Goal: Find specific page/section: Find specific page/section

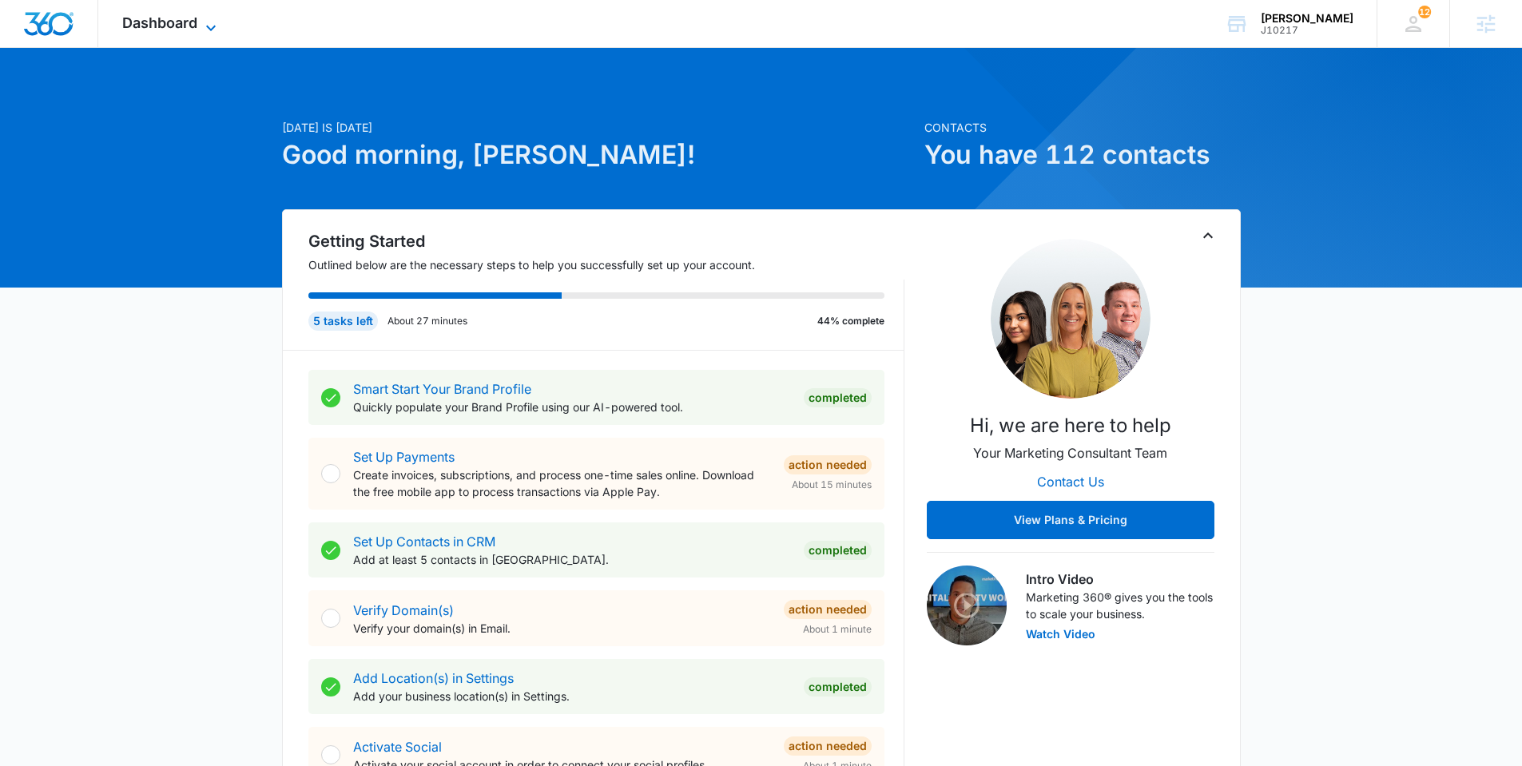
click at [194, 22] on span "Dashboard" at bounding box center [159, 22] width 75 height 17
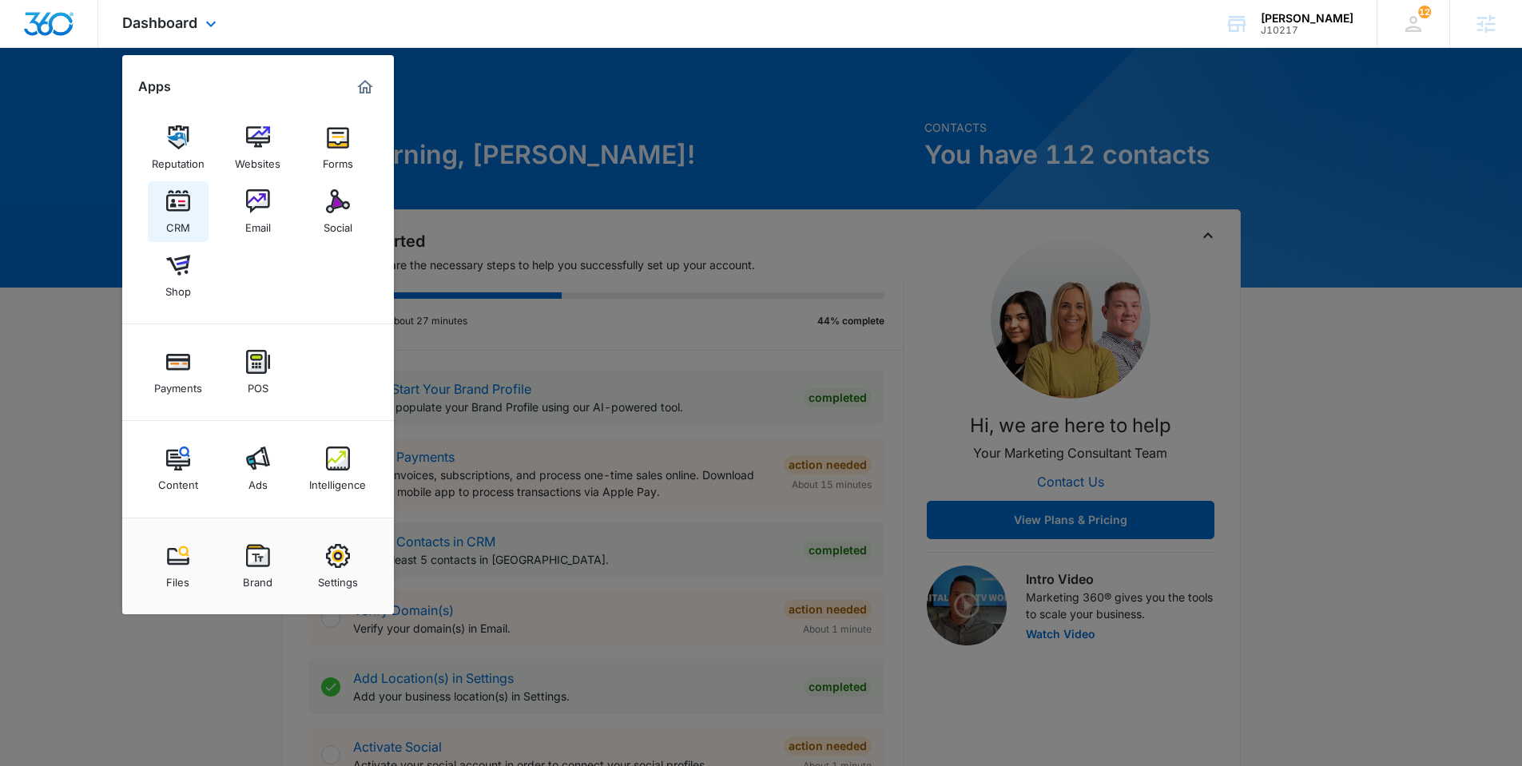
click at [169, 216] on div "CRM" at bounding box center [178, 223] width 24 height 21
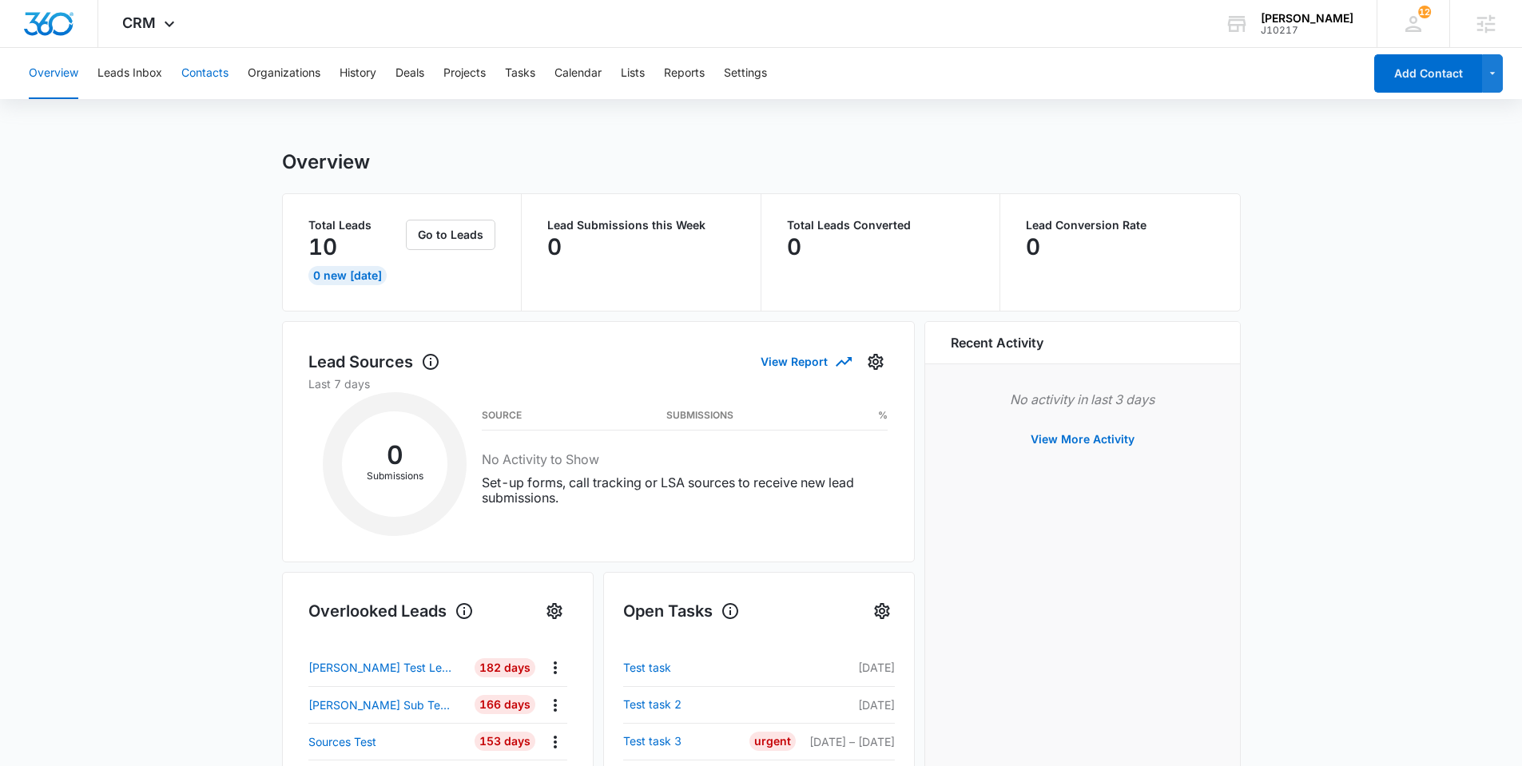
click at [207, 74] on button "Contacts" at bounding box center [204, 73] width 47 height 51
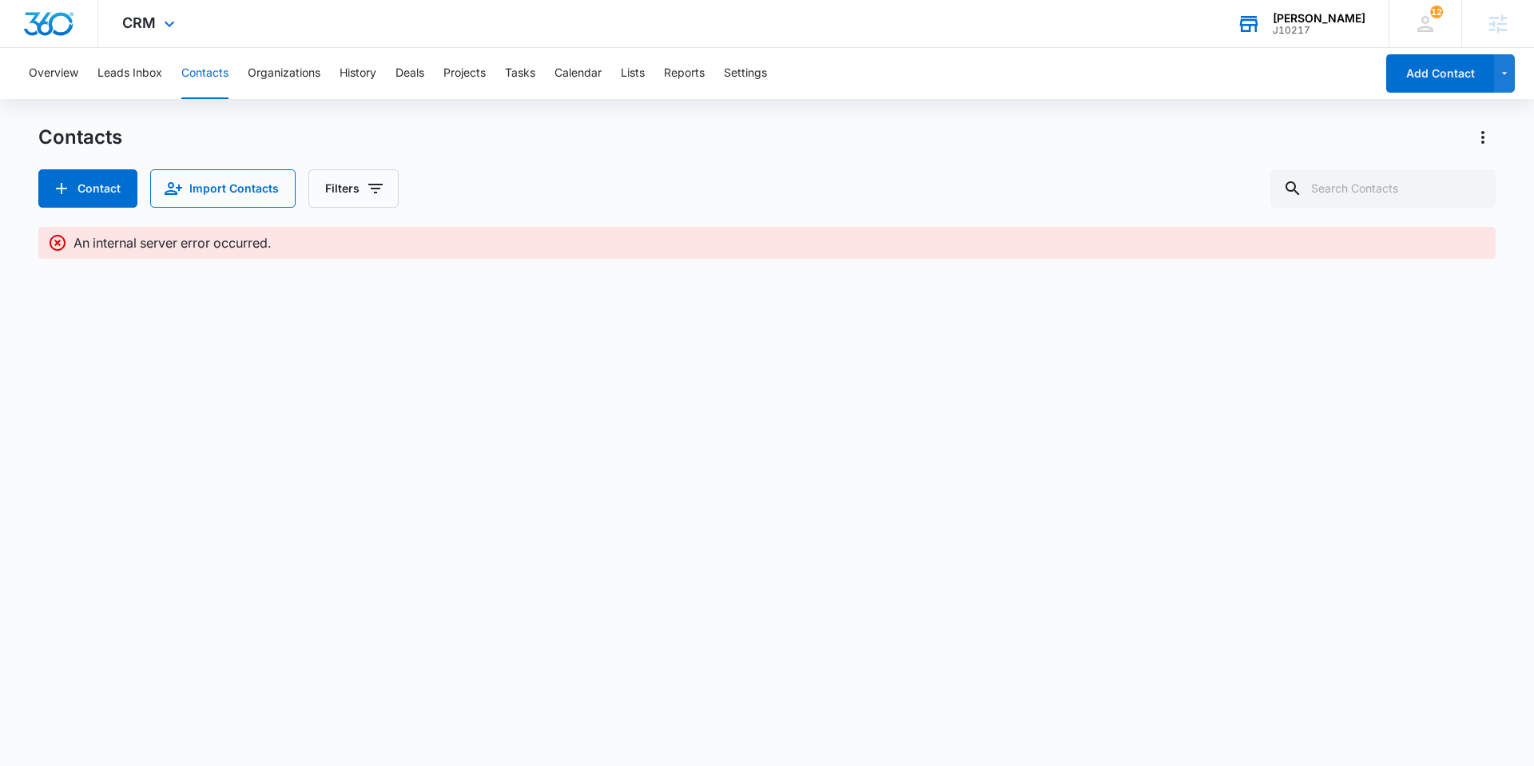
click at [1348, 19] on div "[PERSON_NAME]" at bounding box center [1319, 18] width 93 height 13
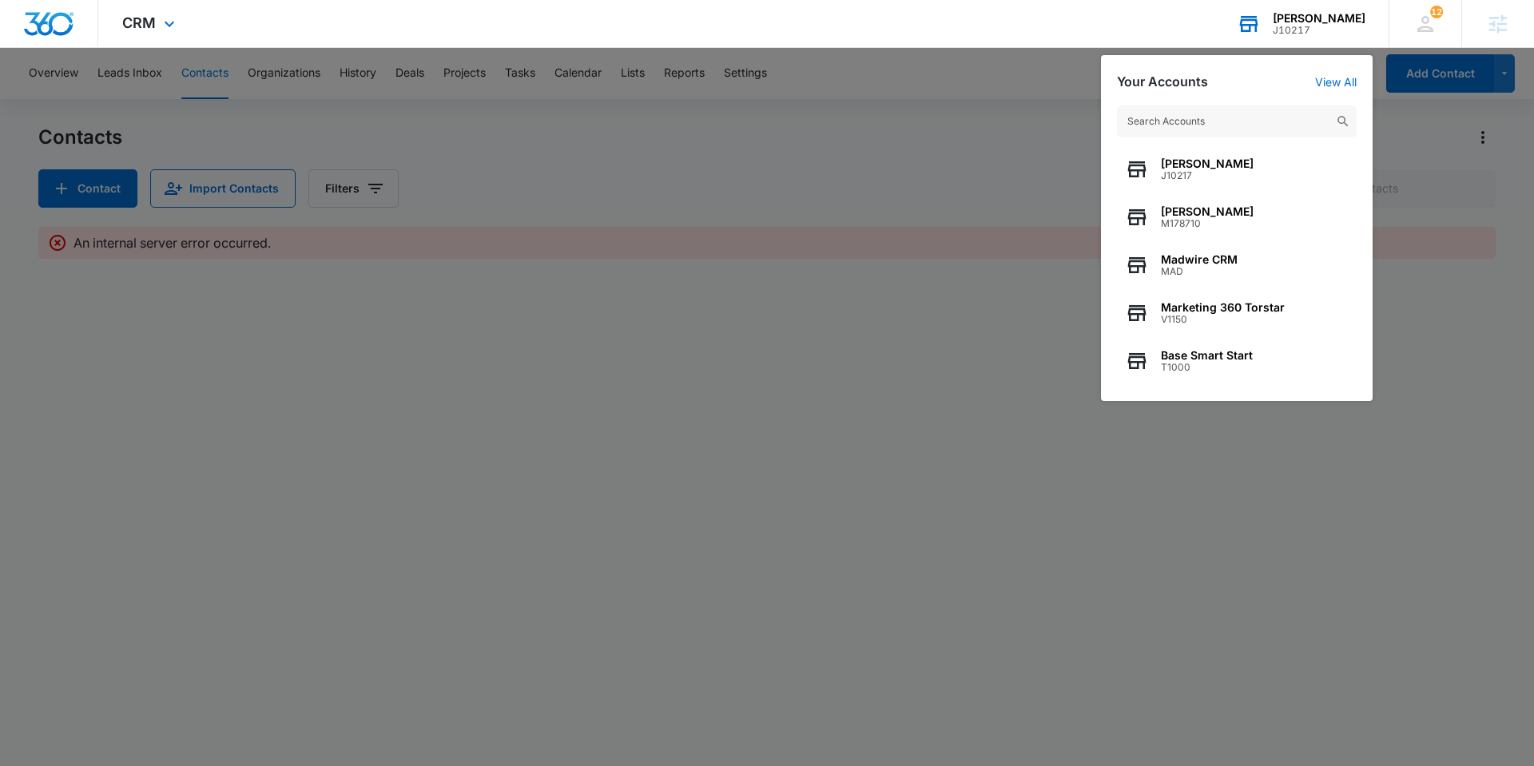
click at [1191, 118] on input "text" at bounding box center [1237, 121] width 240 height 32
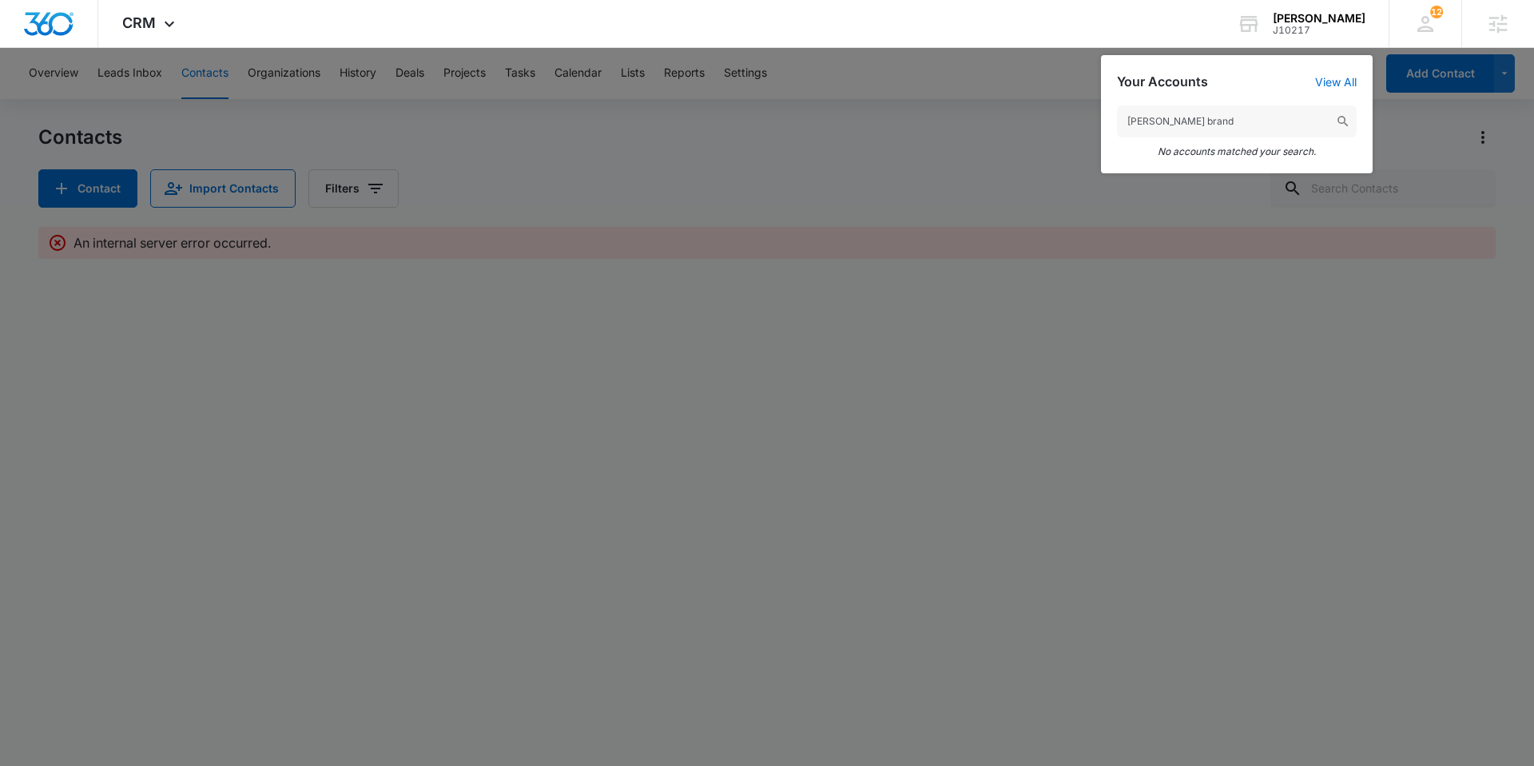
click at [1024, 48] on nav "CRM Apps Reputation Websites Forms CRM Email Social Shop Payments POS Content A…" at bounding box center [767, 24] width 1534 height 48
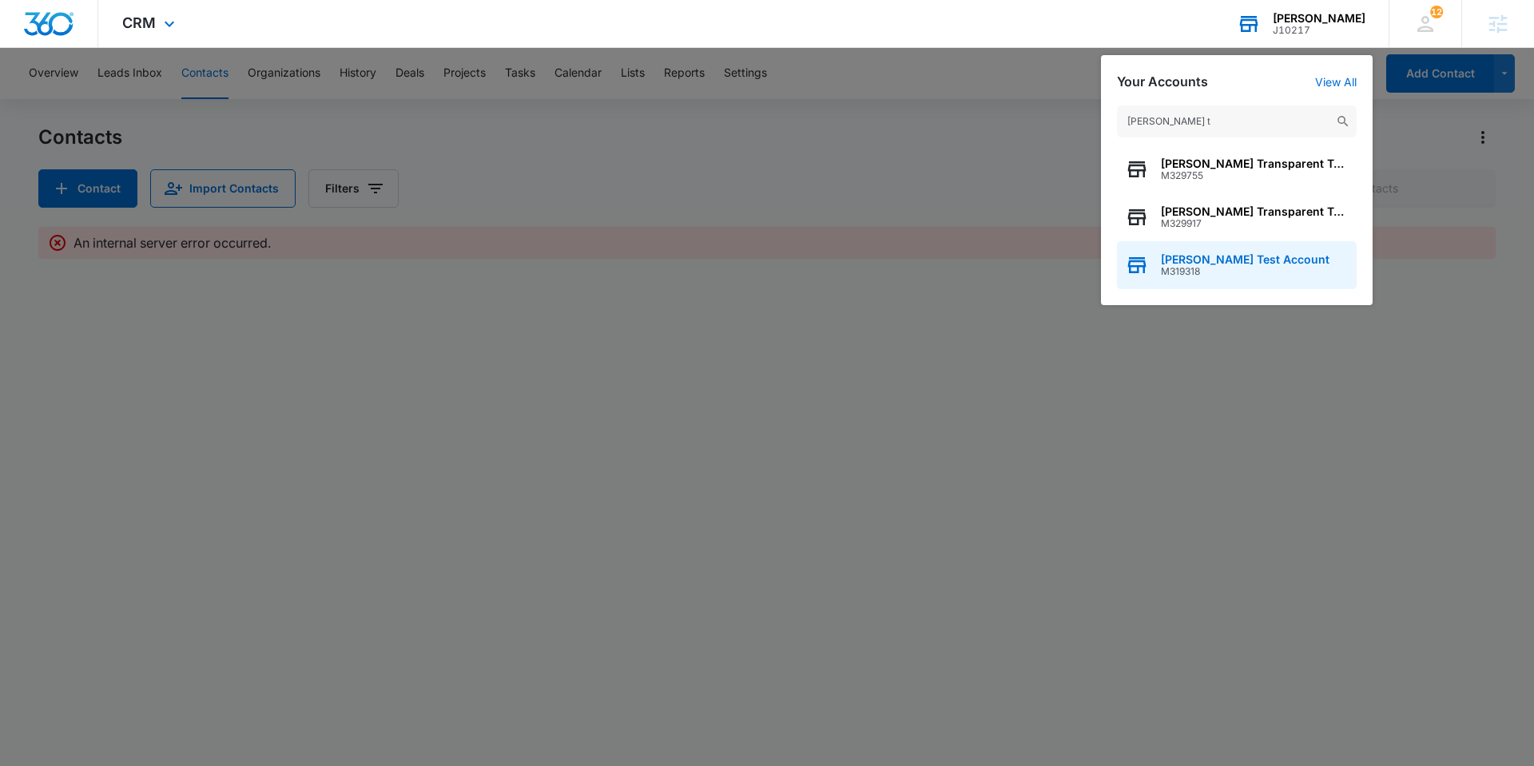
type input "jeni t"
click at [1252, 262] on span "[PERSON_NAME] Test Account" at bounding box center [1245, 259] width 169 height 13
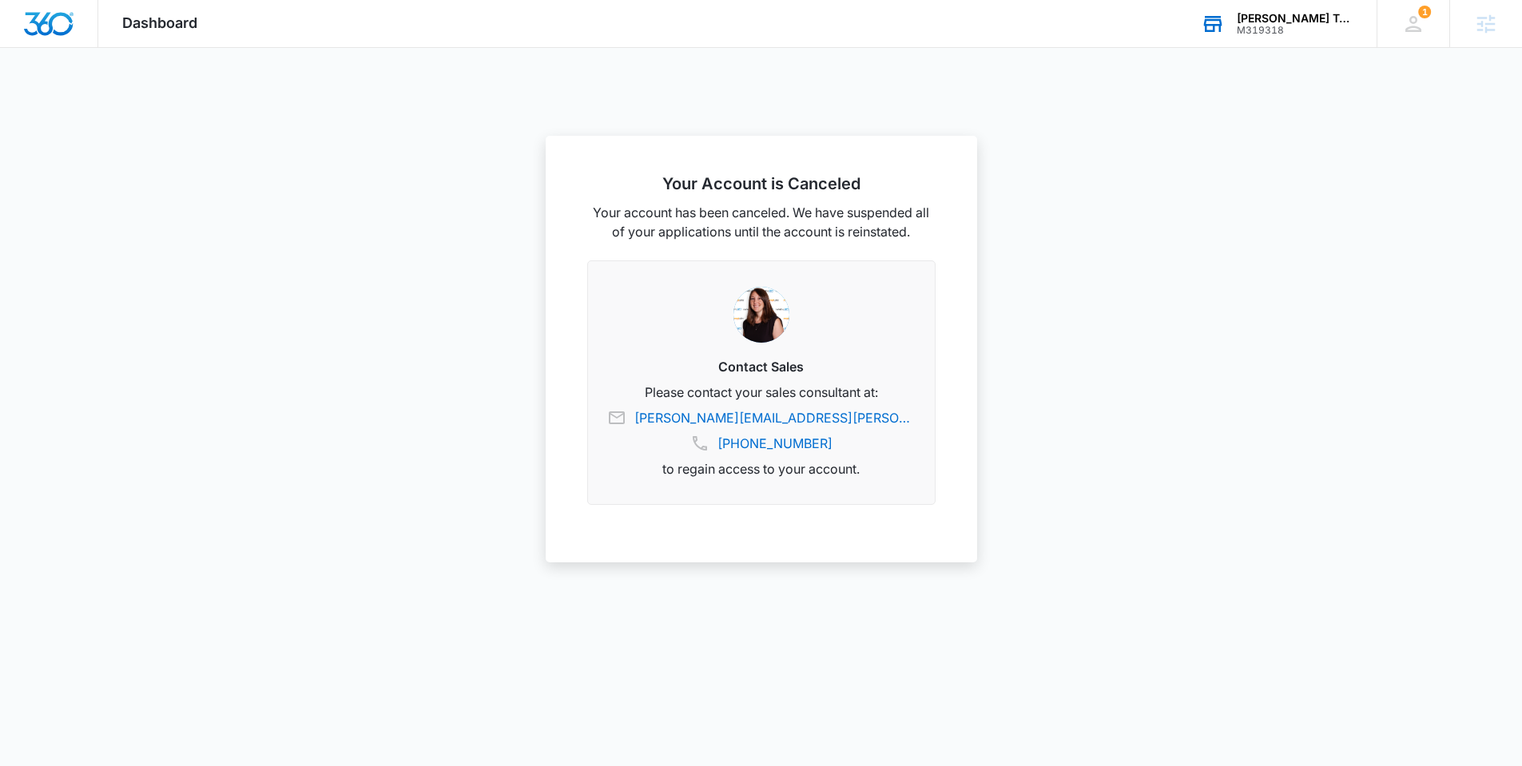
click at [1282, 18] on div "[PERSON_NAME] Test Account" at bounding box center [1295, 18] width 117 height 13
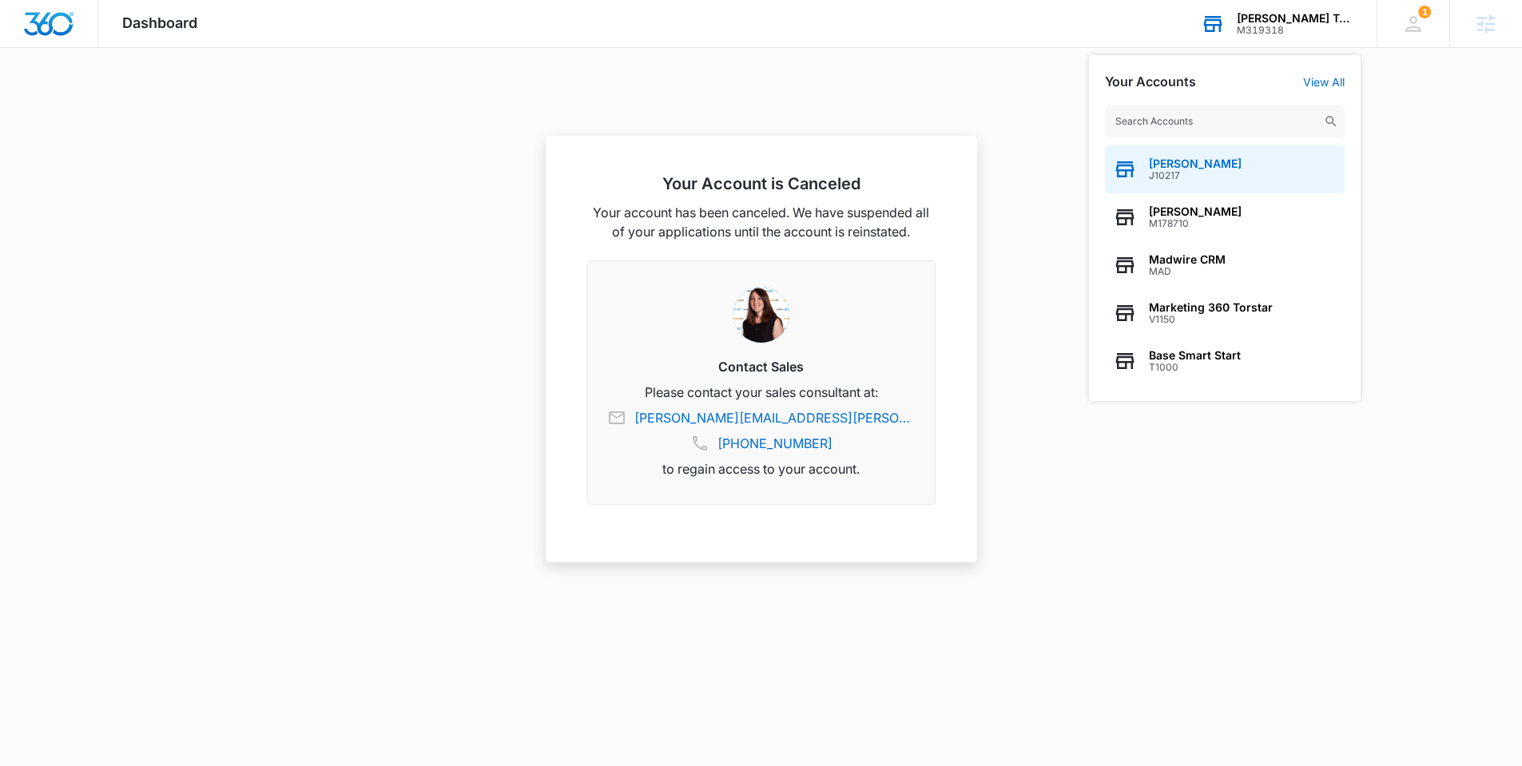
click at [1187, 165] on span "[PERSON_NAME]" at bounding box center [1195, 163] width 93 height 13
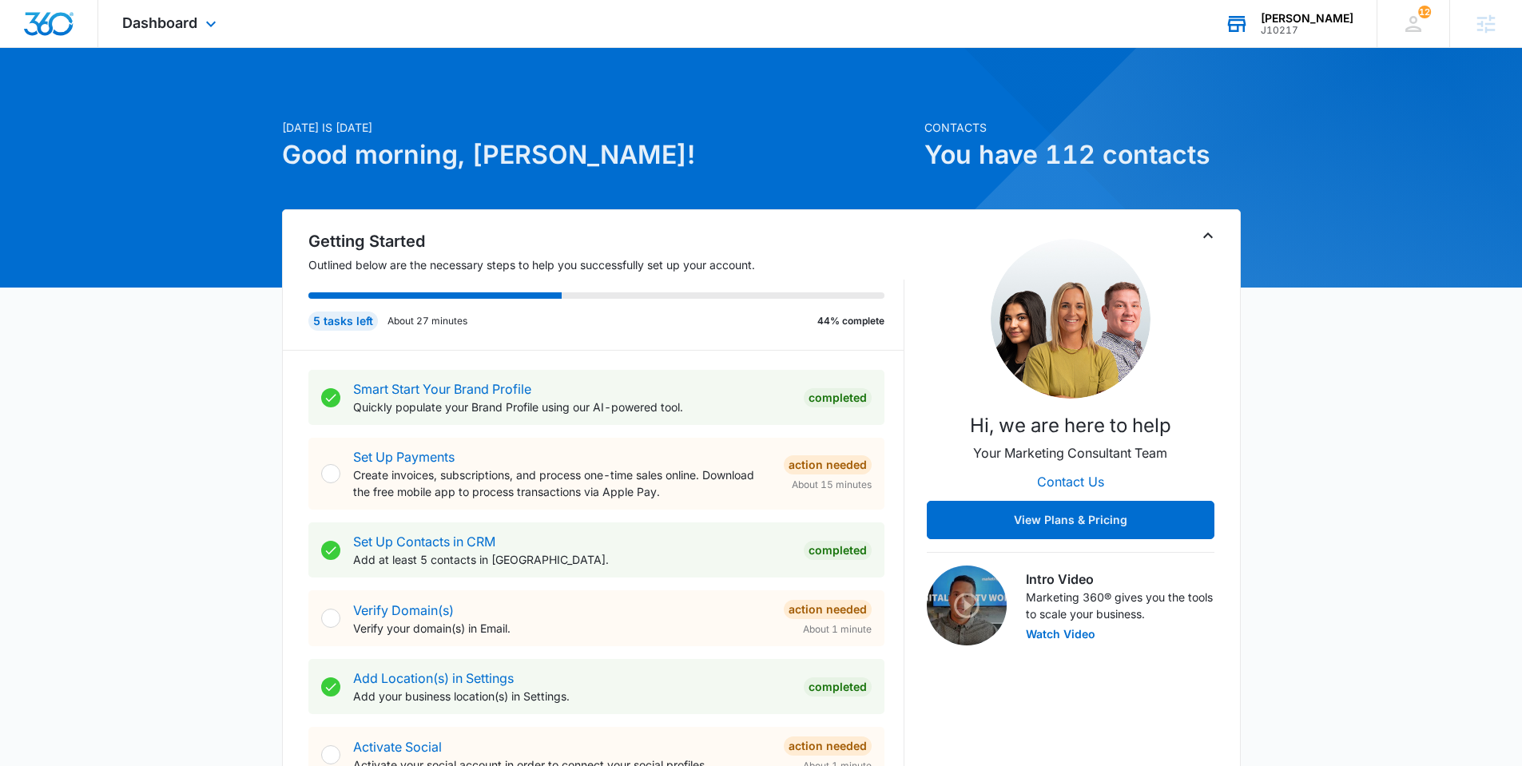
click at [214, 34] on div "Dashboard Apps Reputation Websites Forms CRM Email Social Shop Payments POS Con…" at bounding box center [171, 23] width 146 height 47
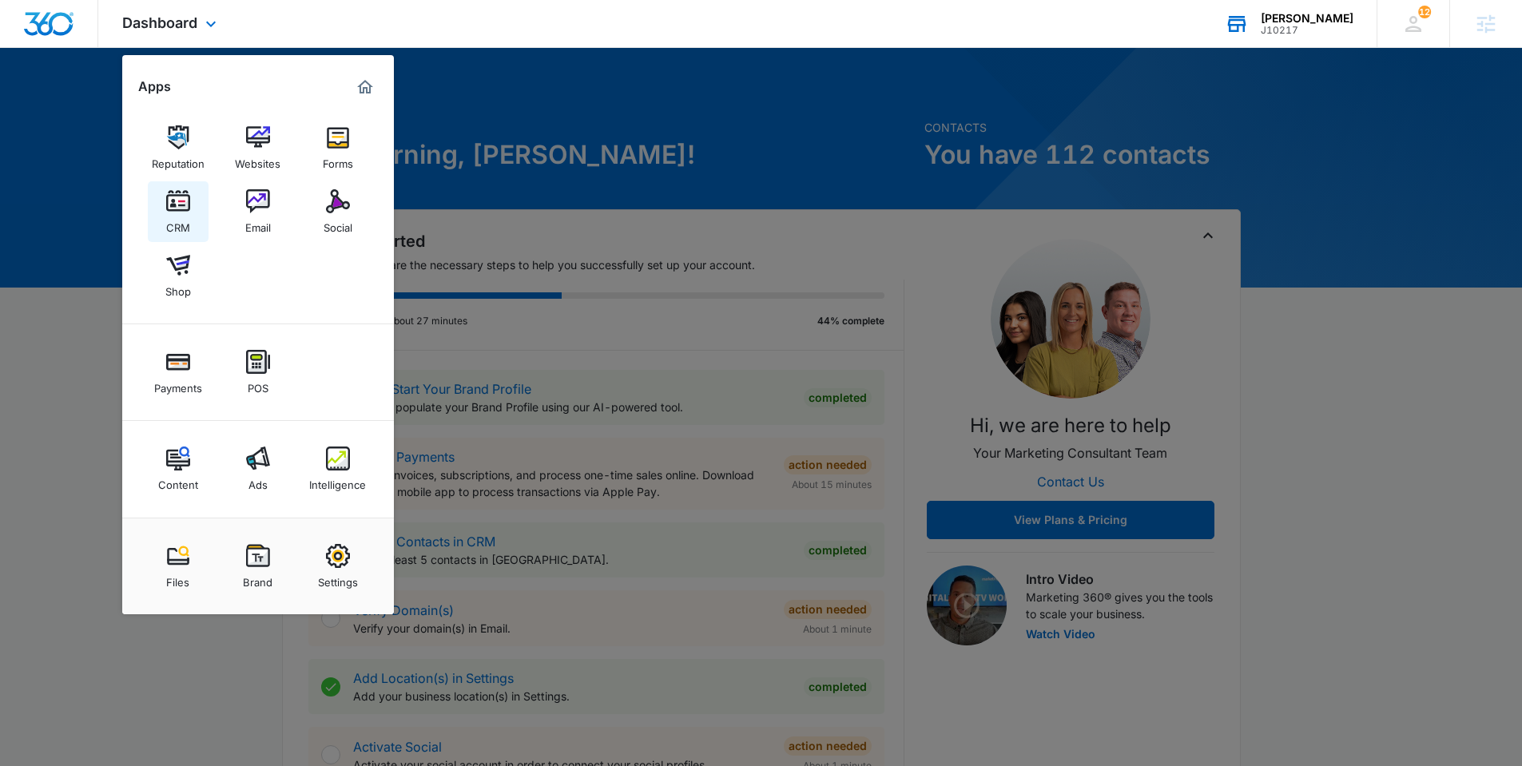
click at [189, 218] on div "CRM" at bounding box center [178, 223] width 24 height 21
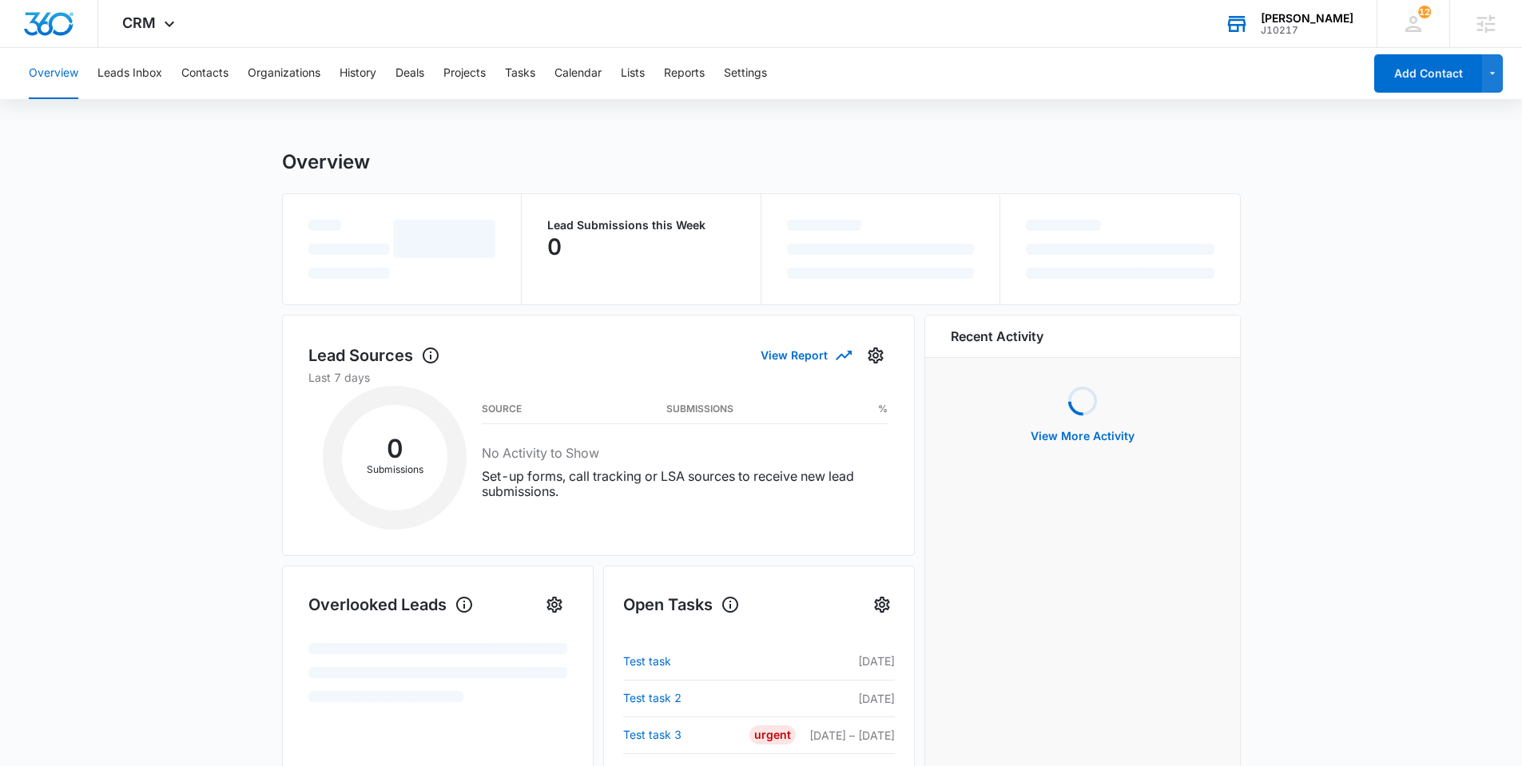
click at [173, 67] on div "Overview Leads Inbox Contacts Organizations History Deals Projects Tasks Calend…" at bounding box center [691, 73] width 1344 height 51
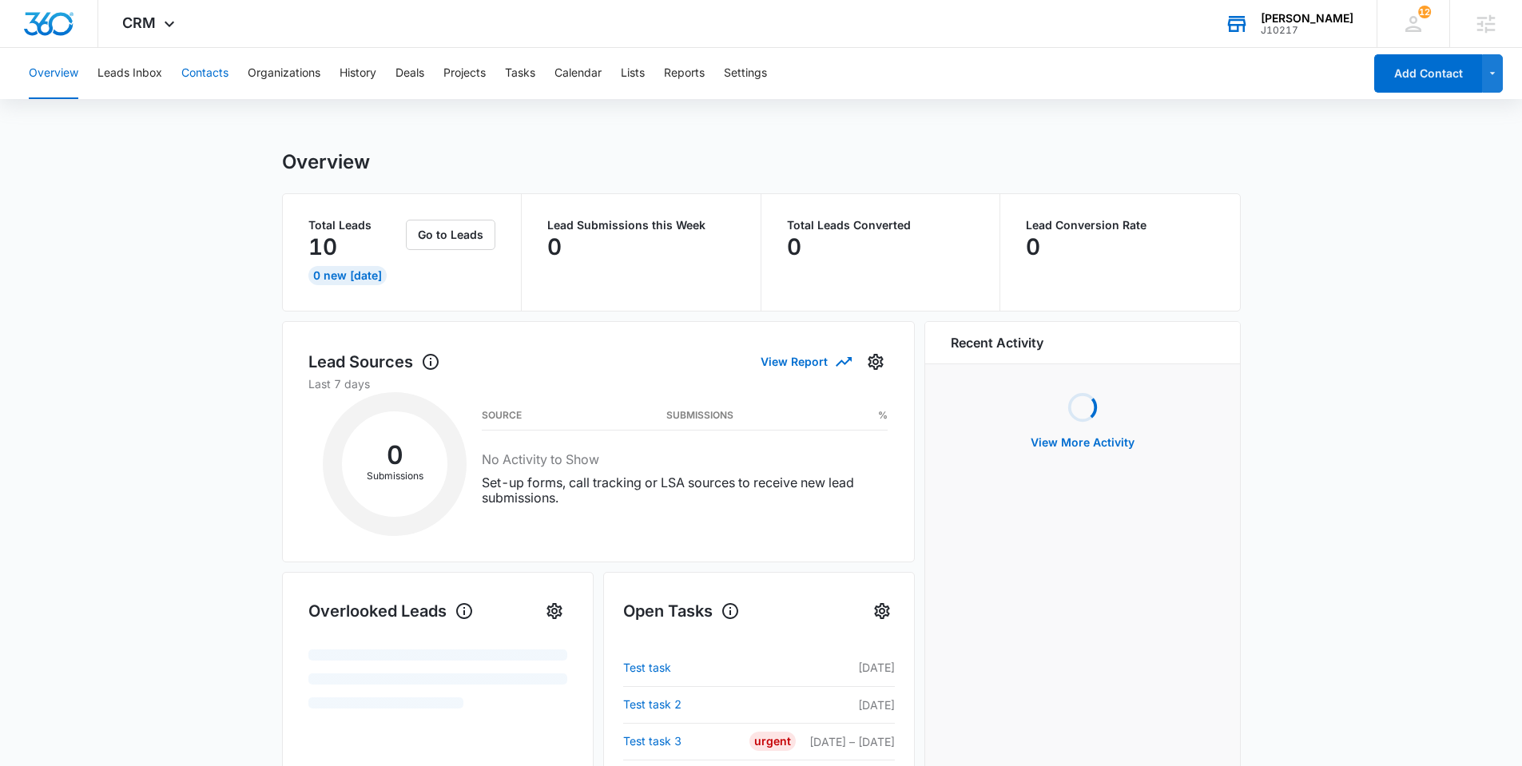
click at [188, 78] on button "Contacts" at bounding box center [204, 73] width 47 height 51
